Goal: Task Accomplishment & Management: Complete application form

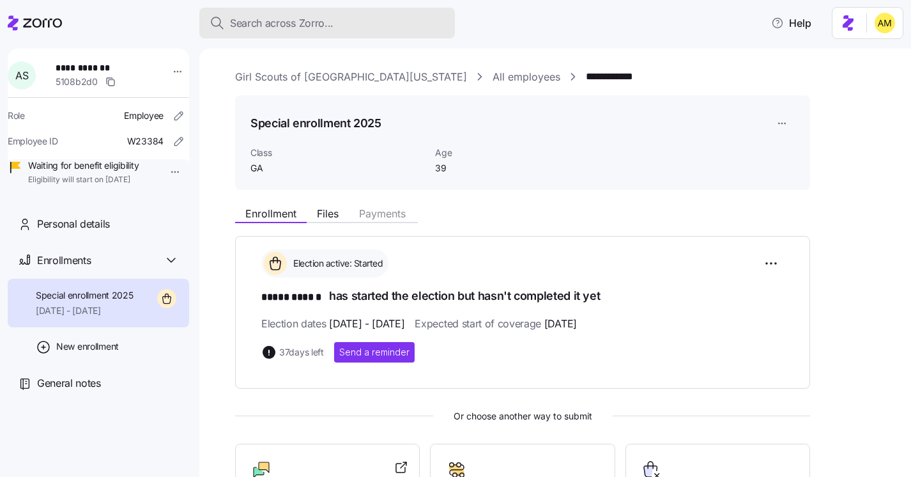
click at [288, 14] on button "Search across Zorro..." at bounding box center [327, 23] width 256 height 31
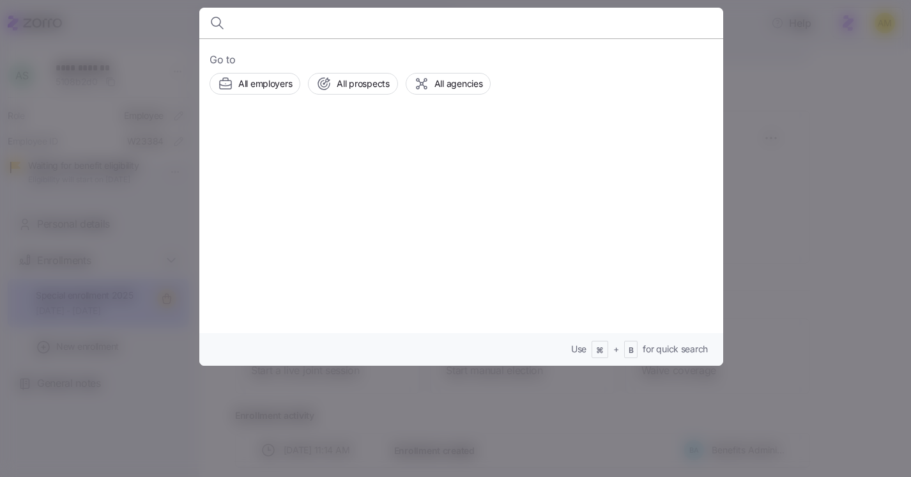
click at [817, 153] on div at bounding box center [455, 238] width 911 height 477
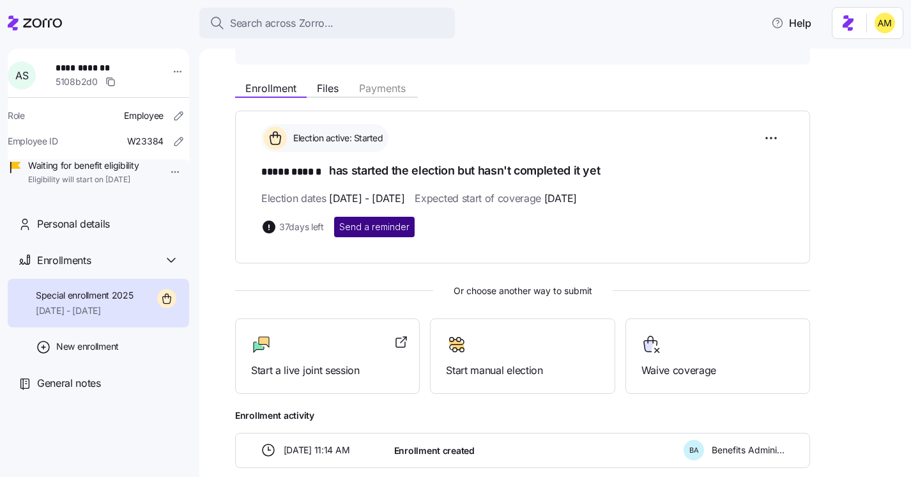
click at [397, 230] on span "Send a reminder" at bounding box center [374, 226] width 70 height 13
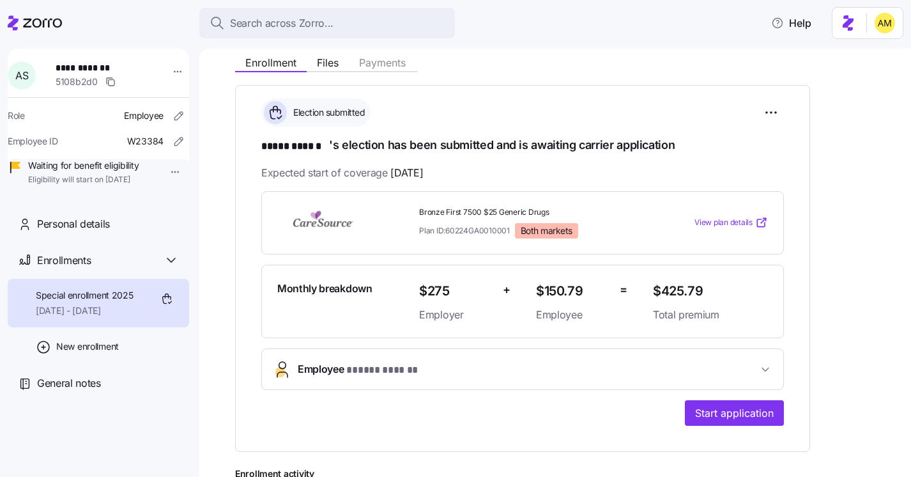
scroll to position [152, 0]
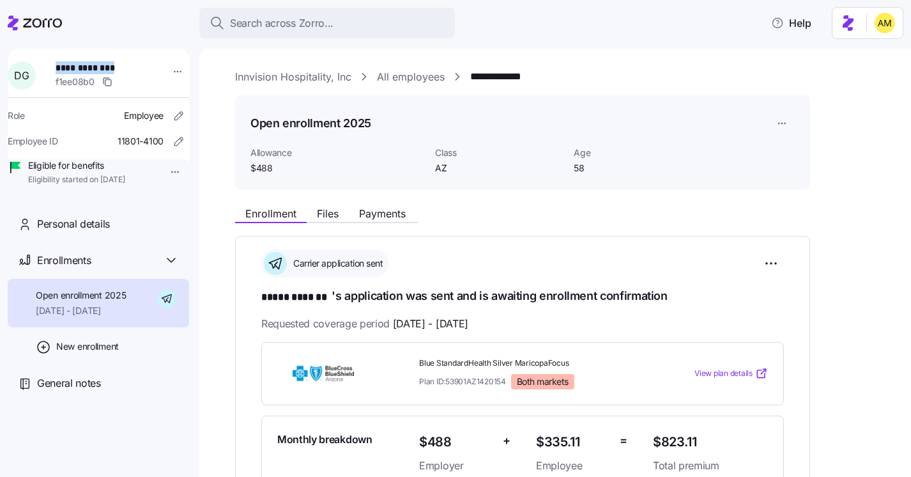
drag, startPoint x: 135, startPoint y: 68, endPoint x: 62, endPoint y: 68, distance: 73.5
click at [62, 68] on span "**********" at bounding box center [100, 67] width 89 height 13
copy span "**********"
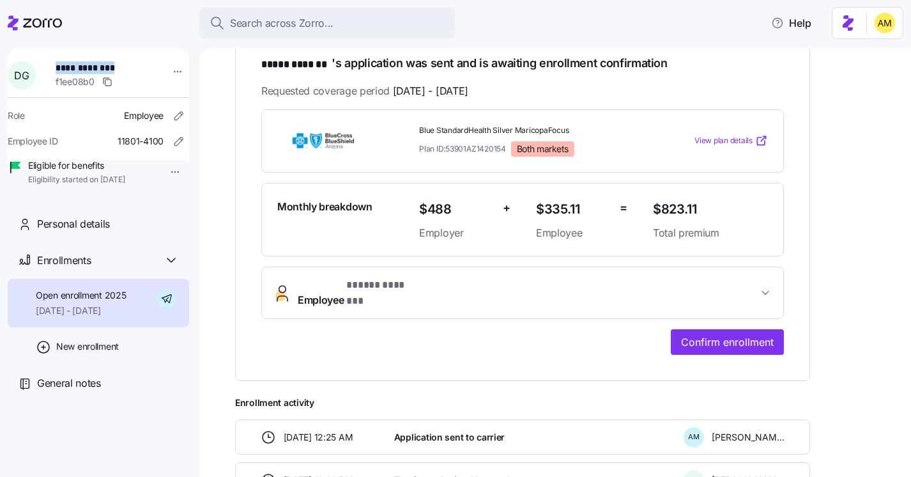
scroll to position [242, 0]
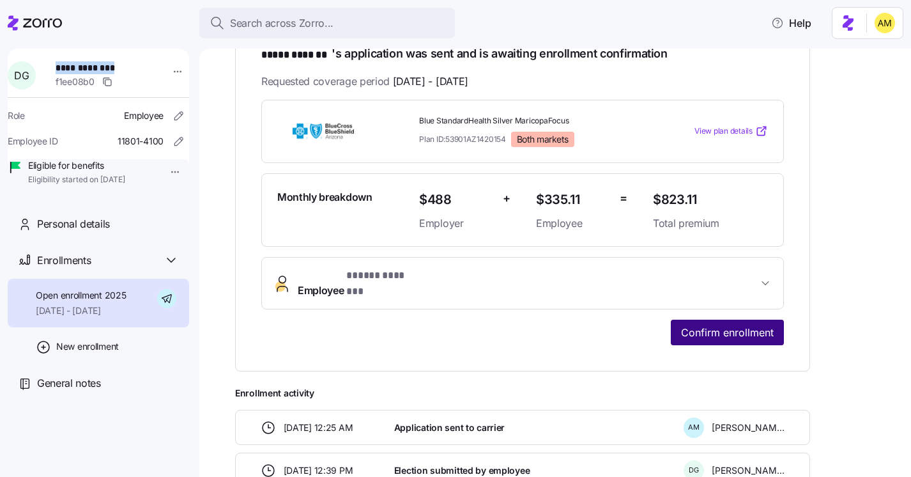
click at [744, 325] on span "Confirm enrollment" at bounding box center [727, 332] width 93 height 15
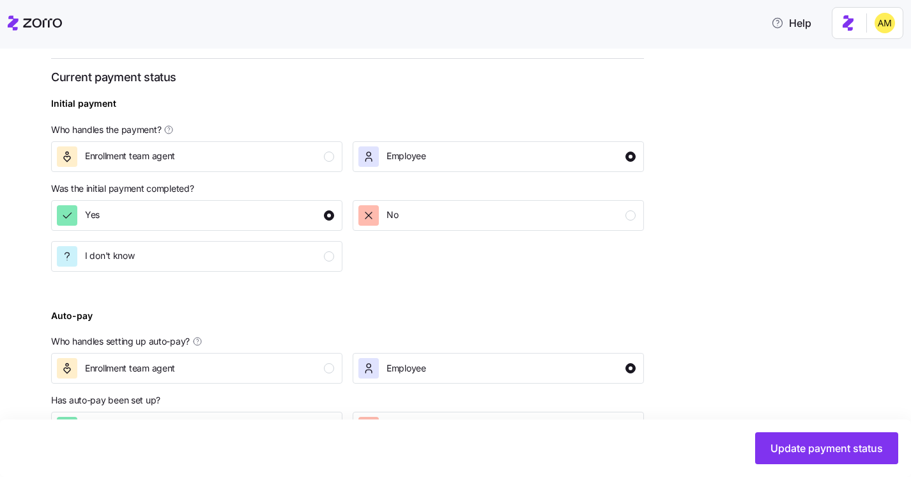
scroll to position [465, 0]
click at [325, 164] on div "Enrollment team agent" at bounding box center [195, 158] width 277 height 20
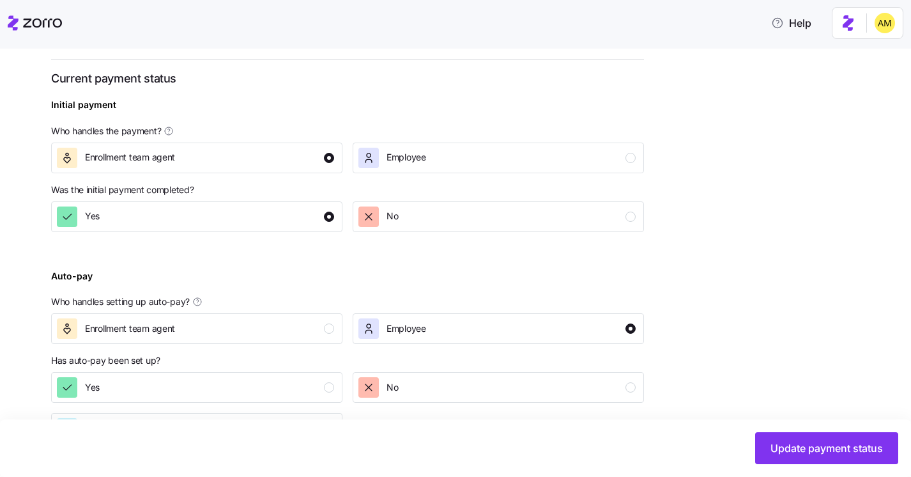
scroll to position [512, 0]
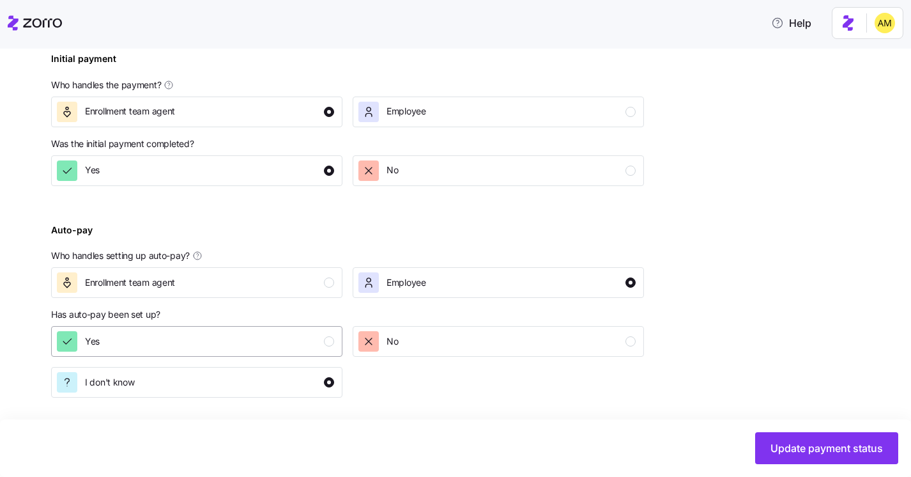
click at [293, 350] on div "Yes" at bounding box center [195, 341] width 277 height 20
click at [306, 277] on div "Enrollment team agent" at bounding box center [195, 282] width 277 height 20
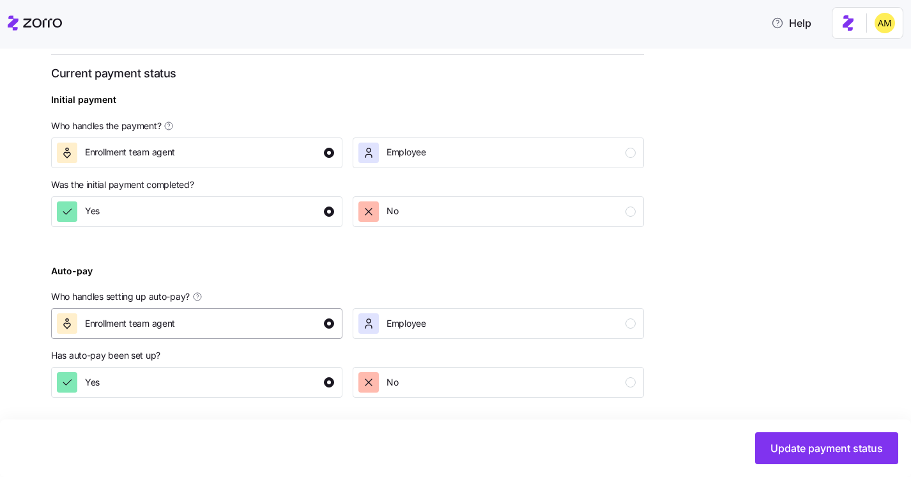
scroll to position [471, 0]
click at [782, 440] on span "Update payment status" at bounding box center [827, 447] width 112 height 15
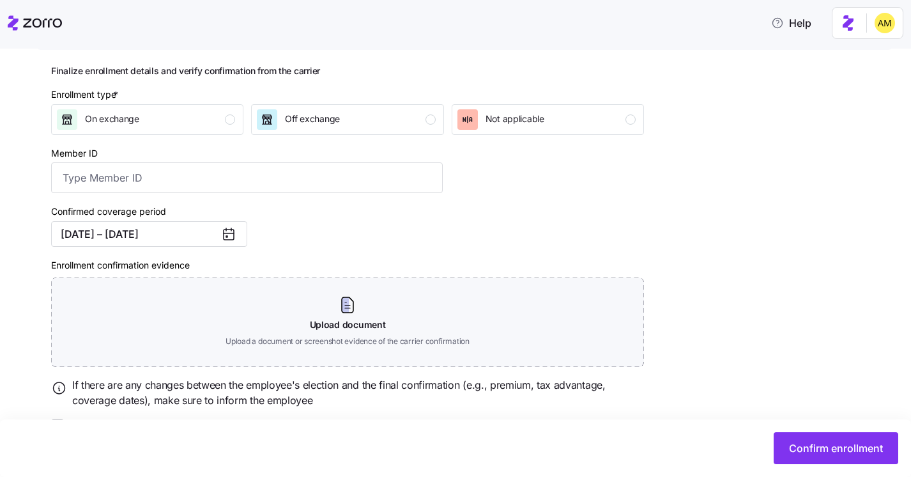
scroll to position [172, 0]
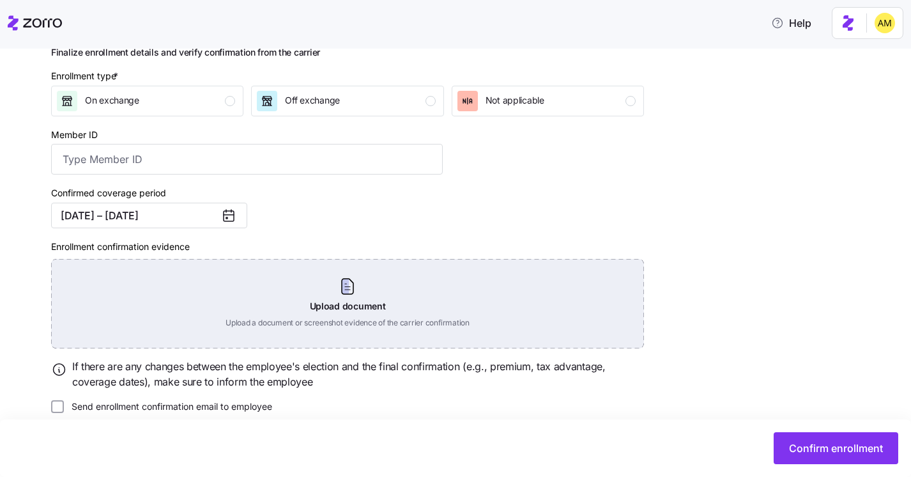
click at [342, 288] on div "Upload document Upload a document or screenshot evidence of the carrier confirm…" at bounding box center [347, 303] width 593 height 89
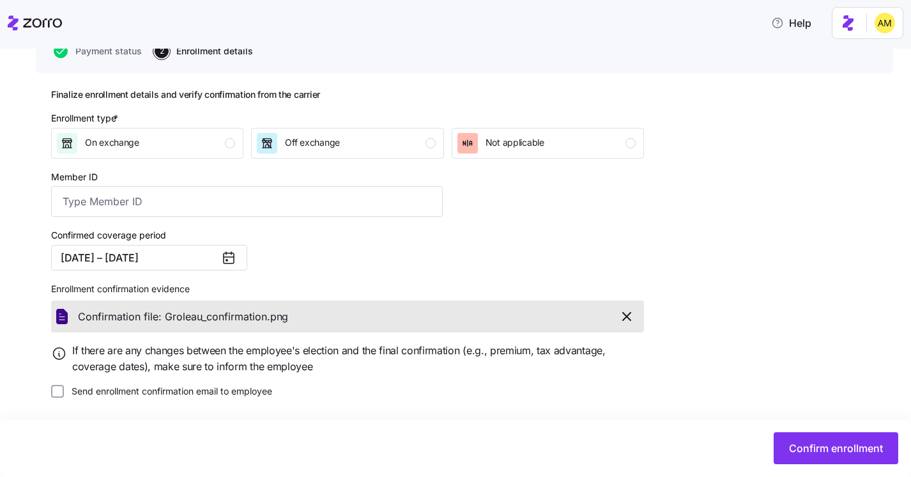
scroll to position [130, 0]
click at [317, 132] on button "Off exchange" at bounding box center [347, 143] width 192 height 31
click at [817, 452] on span "Confirm enrollment" at bounding box center [836, 447] width 94 height 15
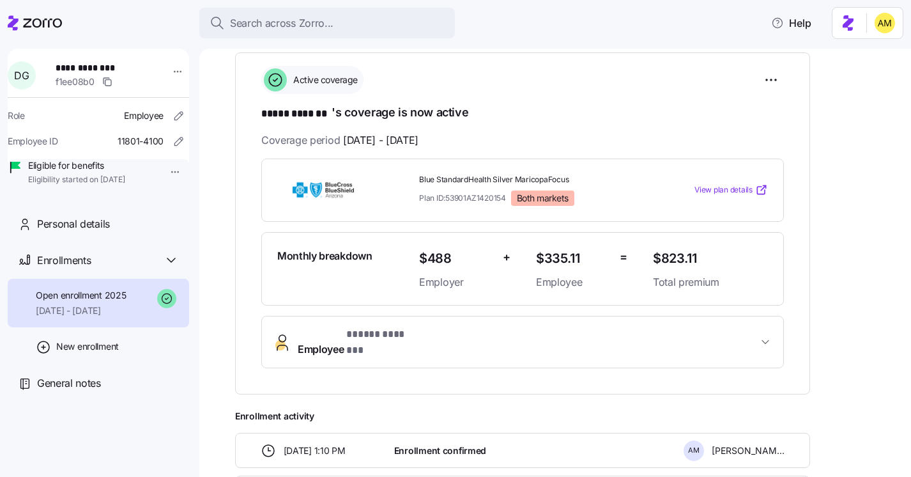
scroll to position [185, 0]
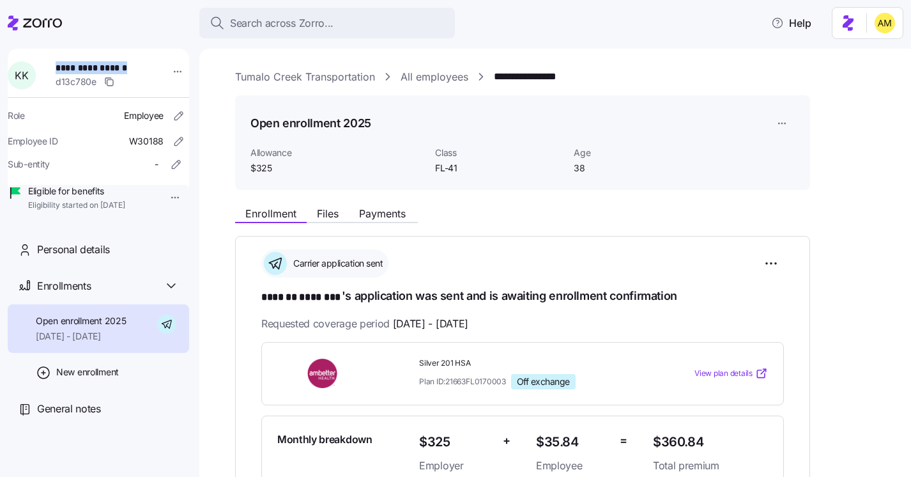
drag, startPoint x: 139, startPoint y: 68, endPoint x: 59, endPoint y: 68, distance: 79.9
click at [59, 68] on div "**********" at bounding box center [106, 75] width 112 height 38
copy span "**********"
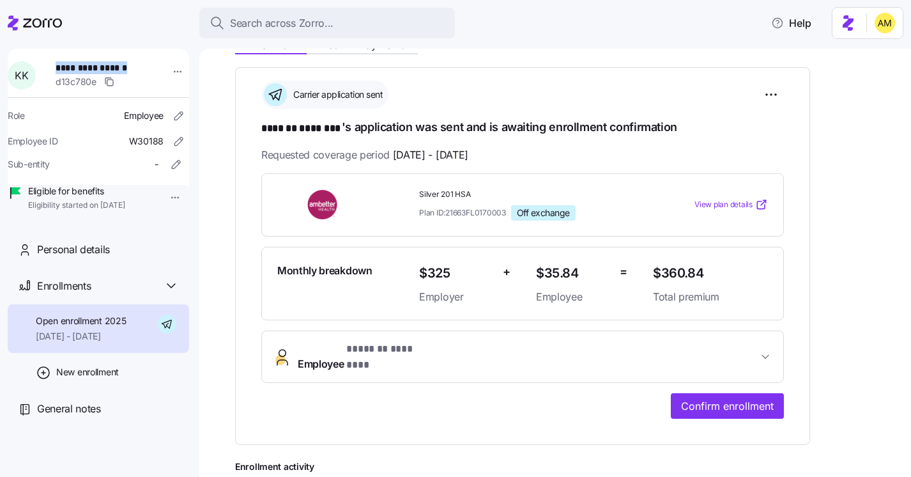
scroll to position [174, 0]
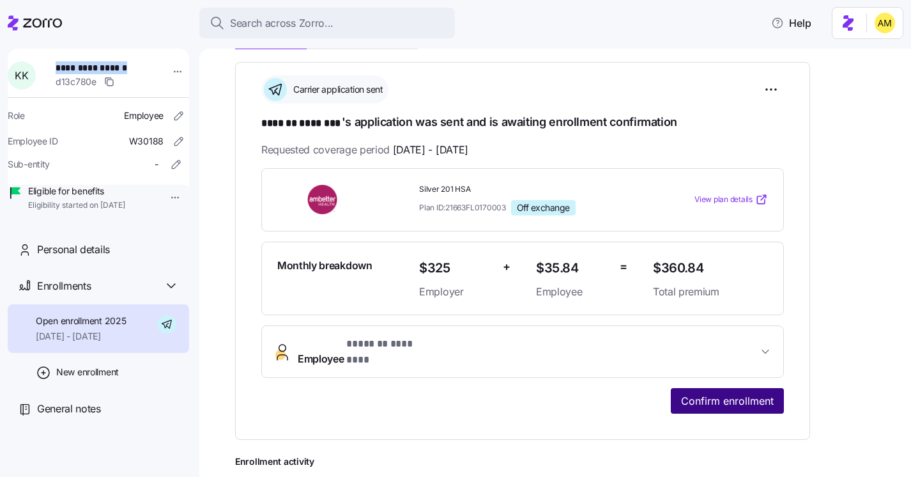
click at [719, 393] on span "Confirm enrollment" at bounding box center [727, 400] width 93 height 15
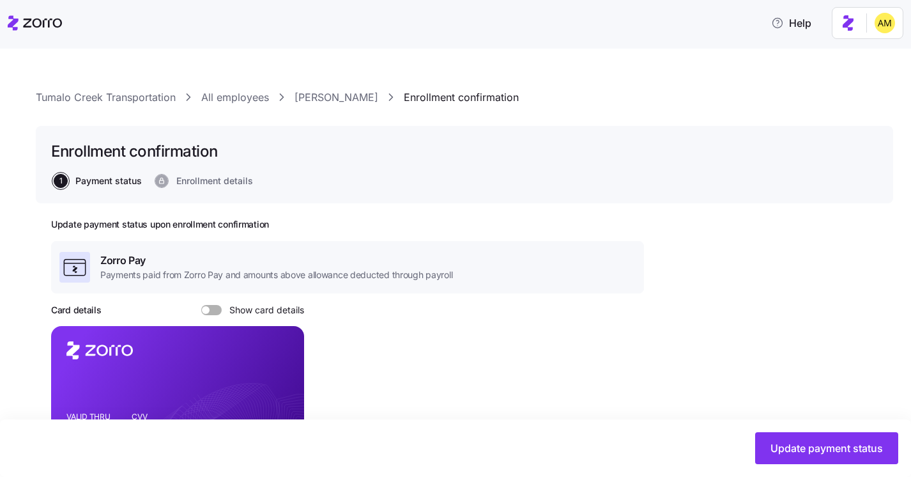
click at [332, 101] on link "Kirstin Krawczyk" at bounding box center [337, 97] width 84 height 16
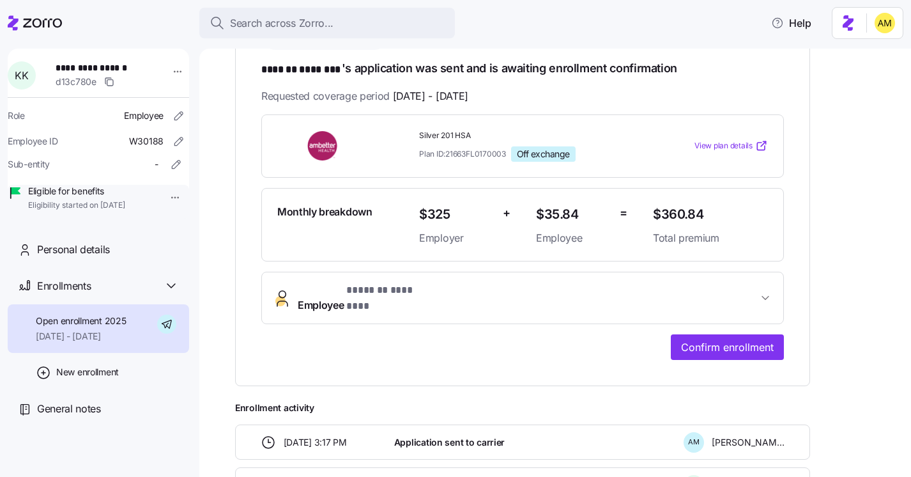
scroll to position [238, 0]
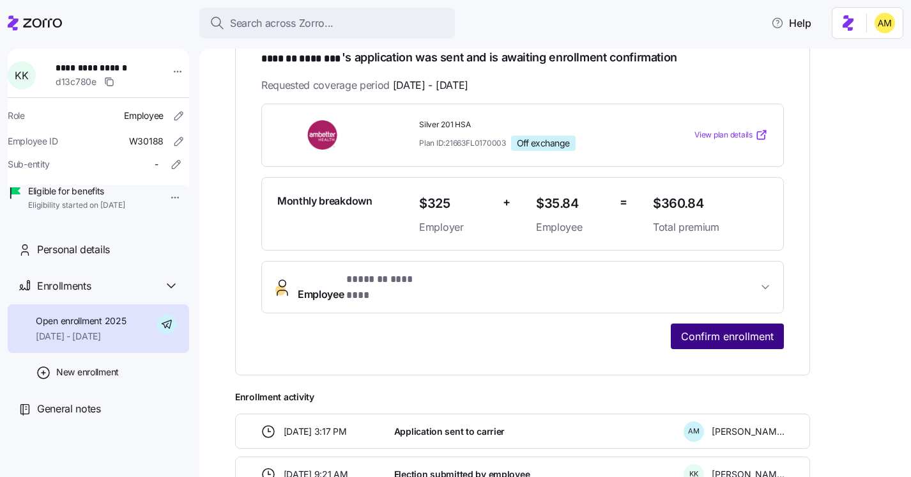
click at [700, 328] on span "Confirm enrollment" at bounding box center [727, 335] width 93 height 15
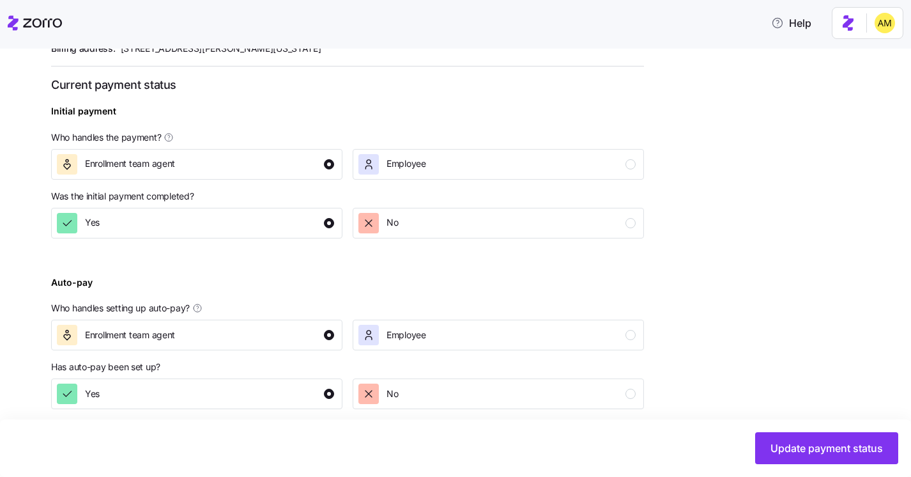
scroll to position [471, 0]
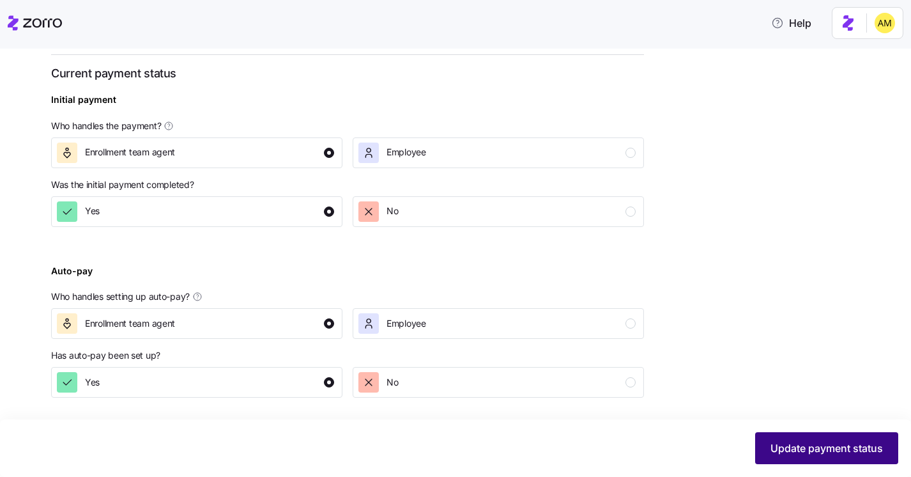
click at [787, 444] on span "Update payment status" at bounding box center [827, 447] width 112 height 15
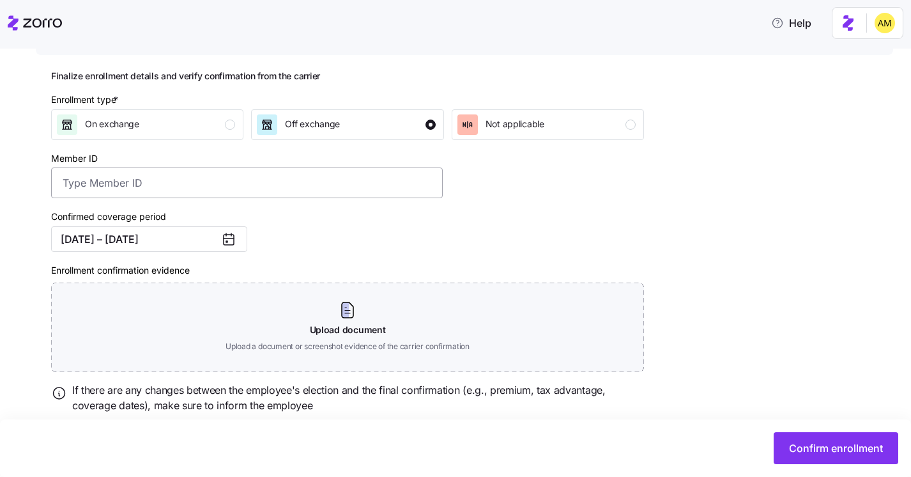
scroll to position [157, 0]
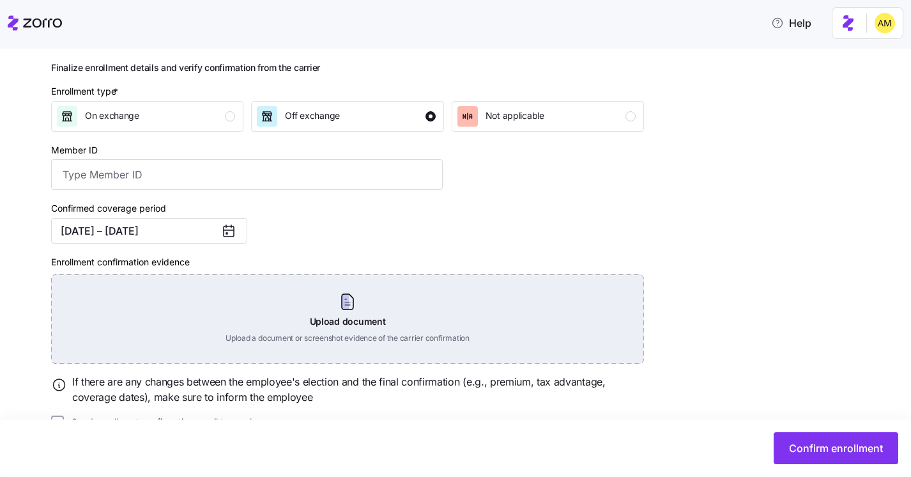
click at [357, 320] on div "Upload document Upload a document or screenshot evidence of the carrier confirm…" at bounding box center [347, 318] width 593 height 89
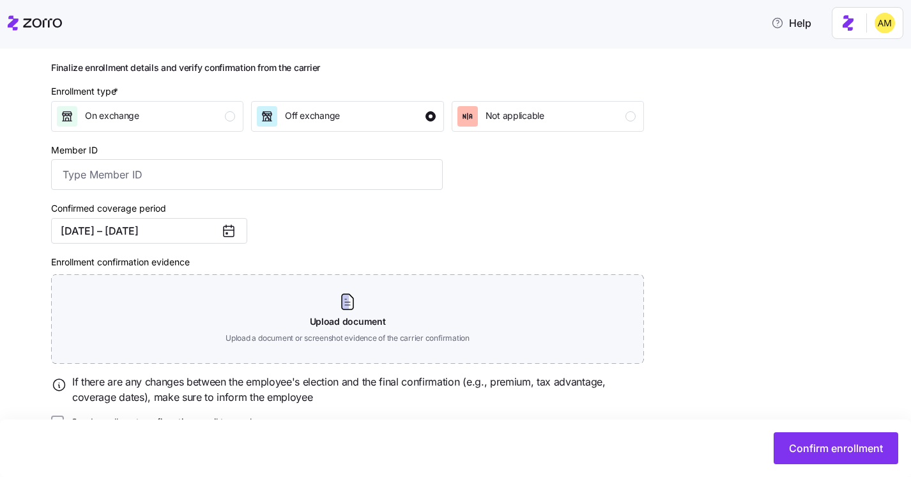
scroll to position [130, 0]
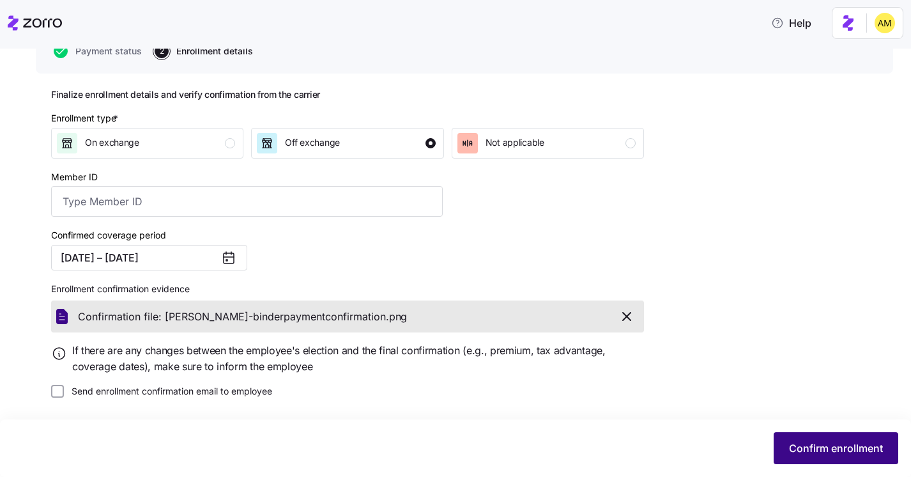
click at [801, 443] on span "Confirm enrollment" at bounding box center [836, 447] width 94 height 15
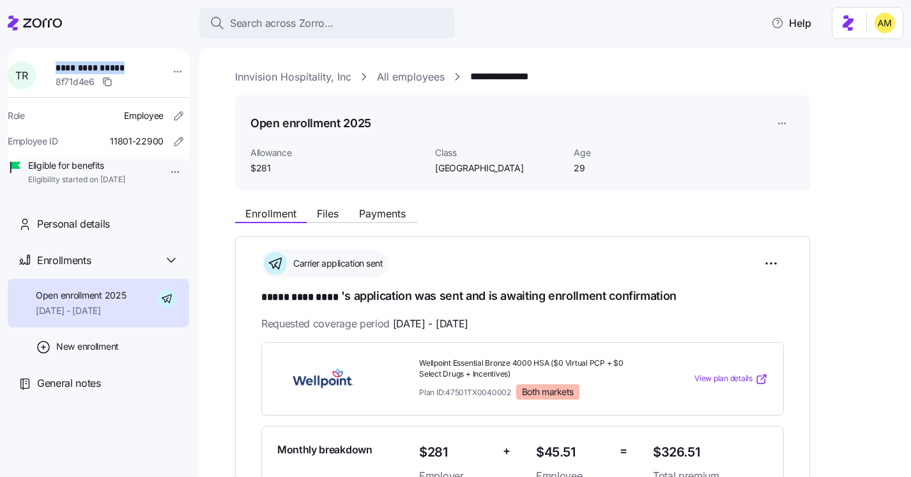
drag, startPoint x: 132, startPoint y: 71, endPoint x: 63, endPoint y: 72, distance: 69.7
click at [63, 72] on span "**********" at bounding box center [100, 67] width 89 height 13
copy span "**********"
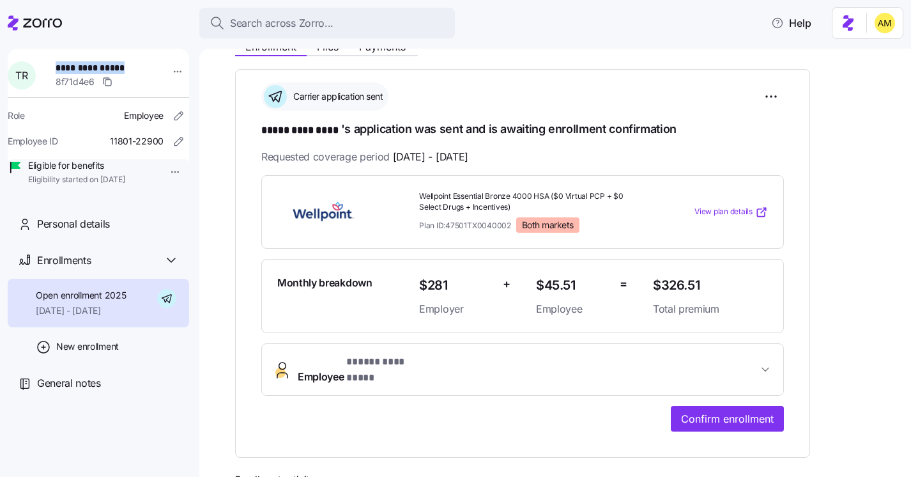
scroll to position [190, 0]
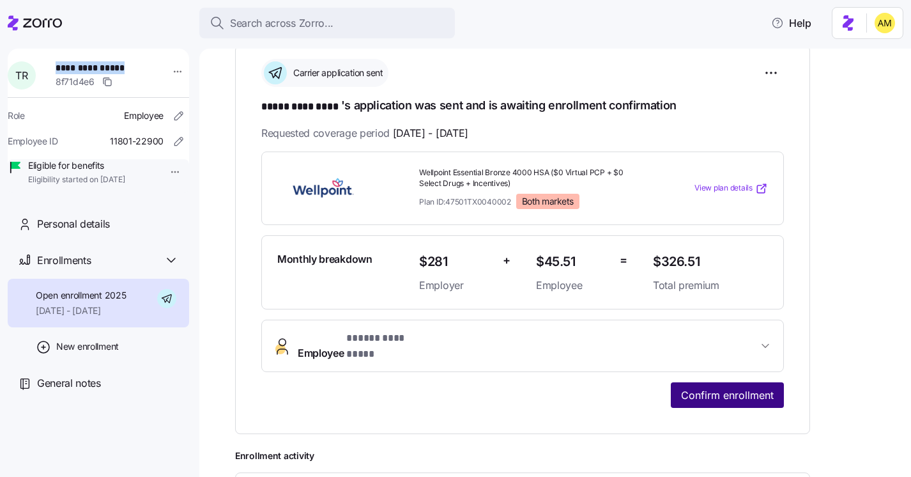
click at [721, 387] on span "Confirm enrollment" at bounding box center [727, 394] width 93 height 15
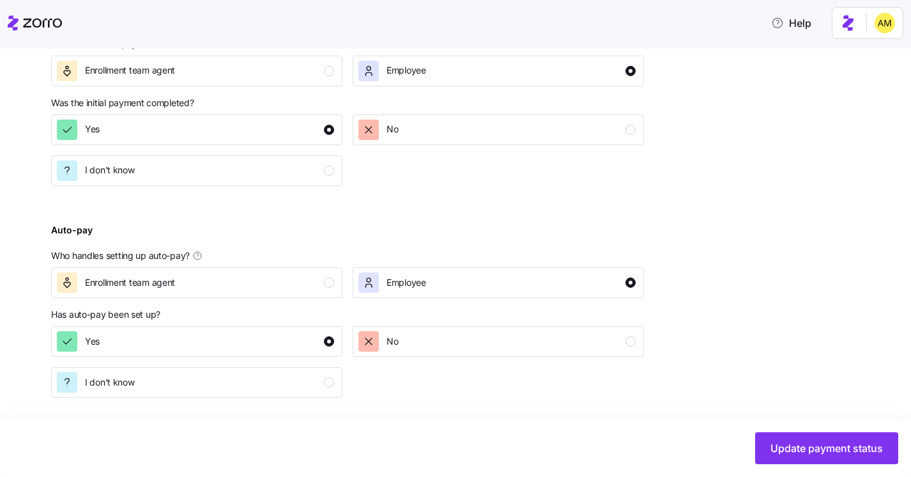
scroll to position [553, 0]
click at [792, 441] on span "Update payment status" at bounding box center [827, 447] width 112 height 15
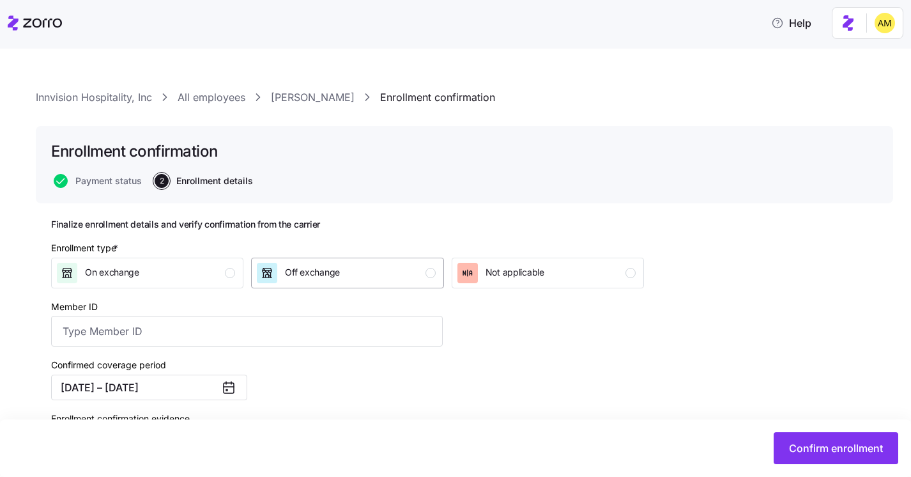
click at [329, 276] on span "Off exchange" at bounding box center [312, 272] width 55 height 13
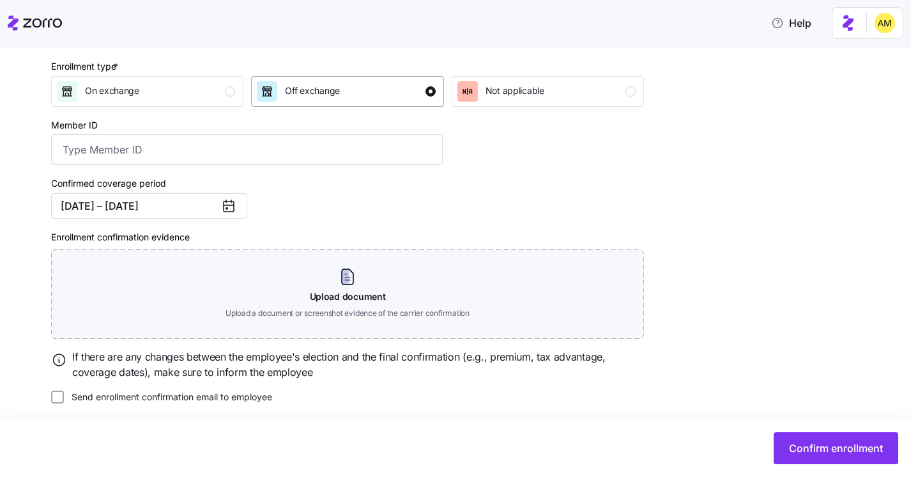
scroll to position [188, 0]
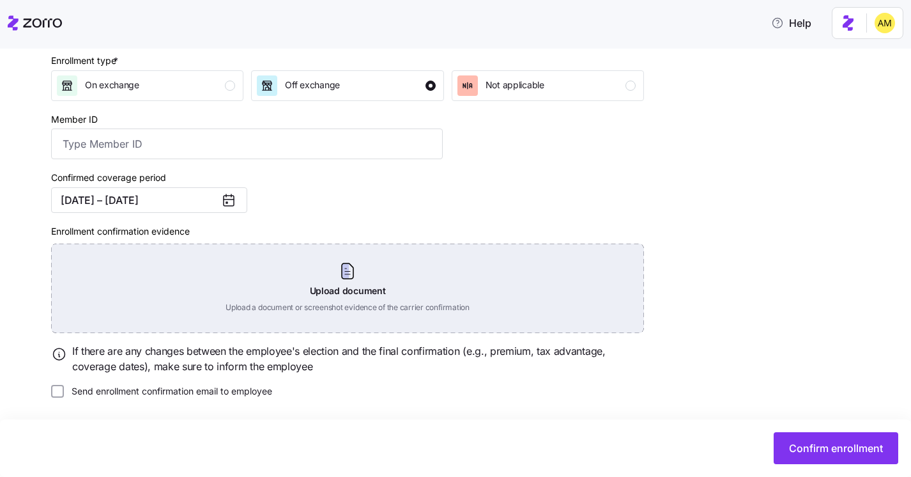
click at [342, 287] on div "Upload document Upload a document or screenshot evidence of the carrier confirm…" at bounding box center [347, 287] width 593 height 89
click at [344, 290] on div "Upload document Upload a document or screenshot evidence of the carrier confirm…" at bounding box center [347, 287] width 593 height 89
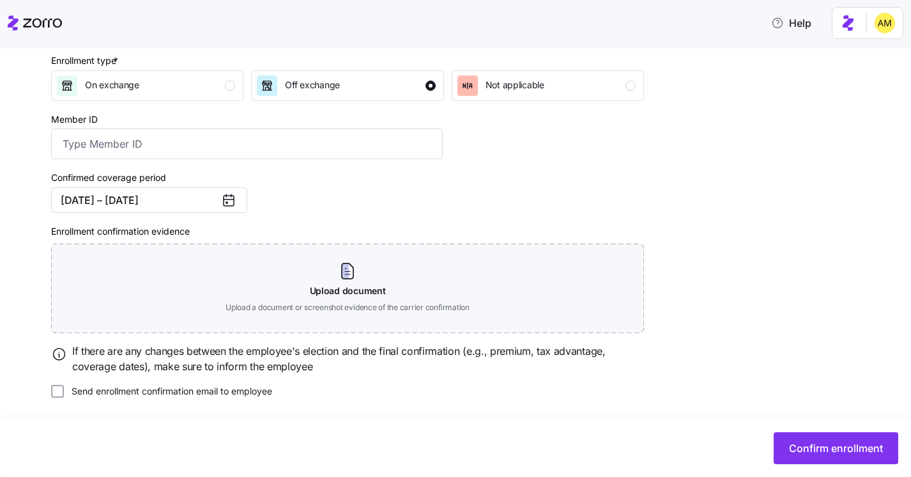
scroll to position [130, 0]
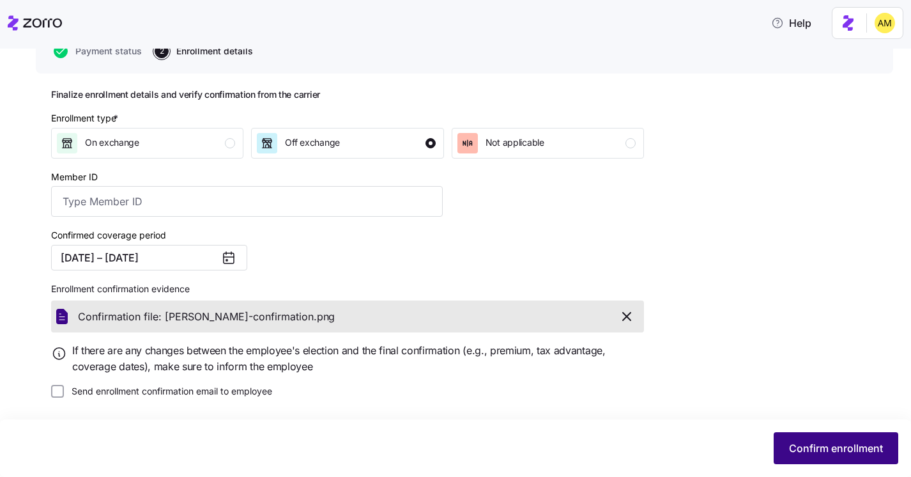
click at [823, 449] on span "Confirm enrollment" at bounding box center [836, 447] width 94 height 15
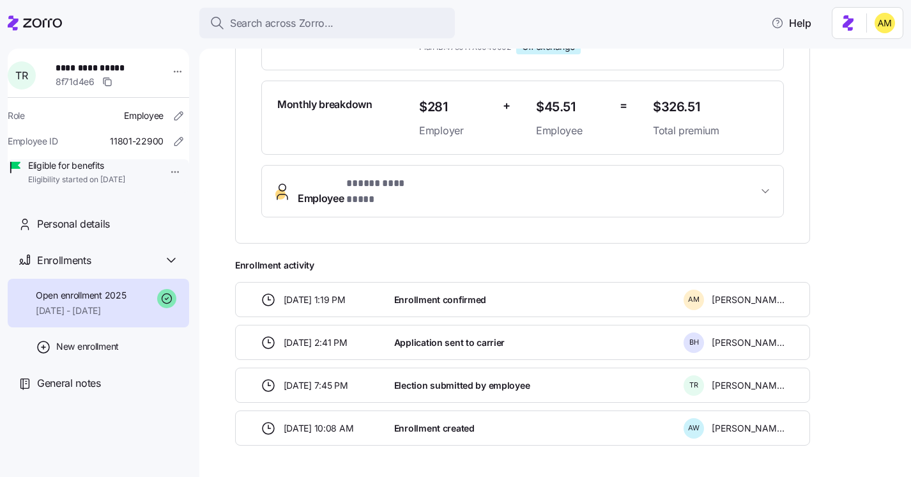
scroll to position [346, 0]
